Goal: Find specific page/section: Find specific page/section

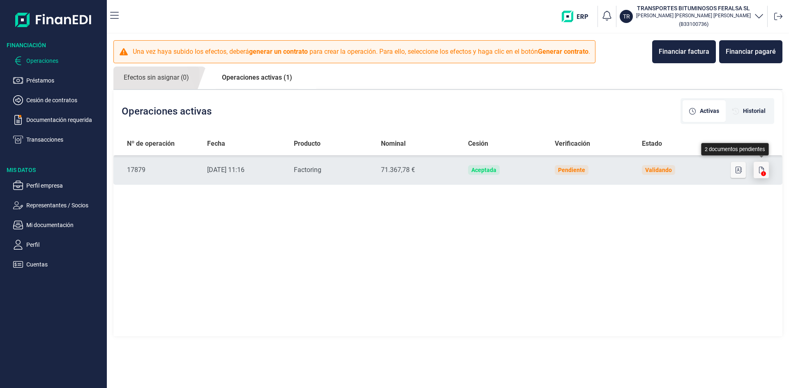
click at [762, 164] on button "button" at bounding box center [762, 170] width 16 height 16
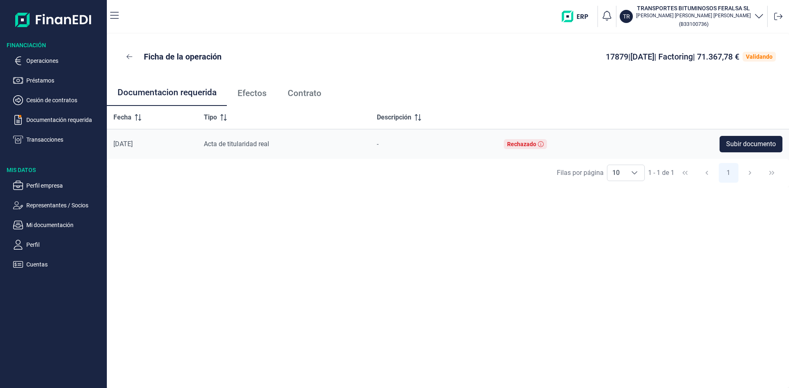
click at [166, 91] on span "Documentacion requerida" at bounding box center [167, 92] width 99 height 9
click at [254, 94] on span "Efectos" at bounding box center [251, 93] width 29 height 9
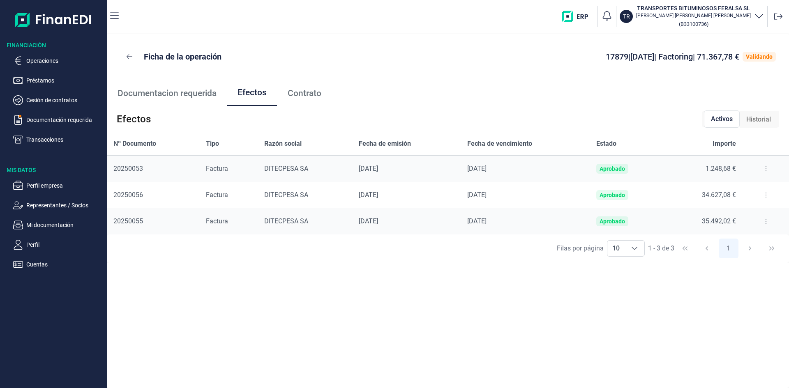
click at [304, 90] on span "Contrato" at bounding box center [305, 93] width 34 height 9
